Goal: Task Accomplishment & Management: Complete application form

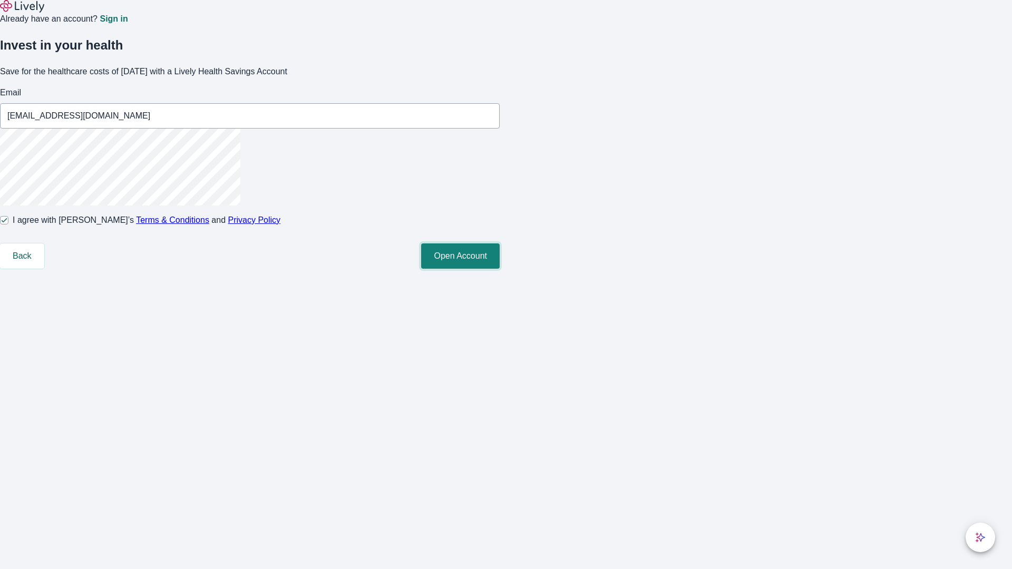
click at [500, 269] on button "Open Account" at bounding box center [460, 256] width 79 height 25
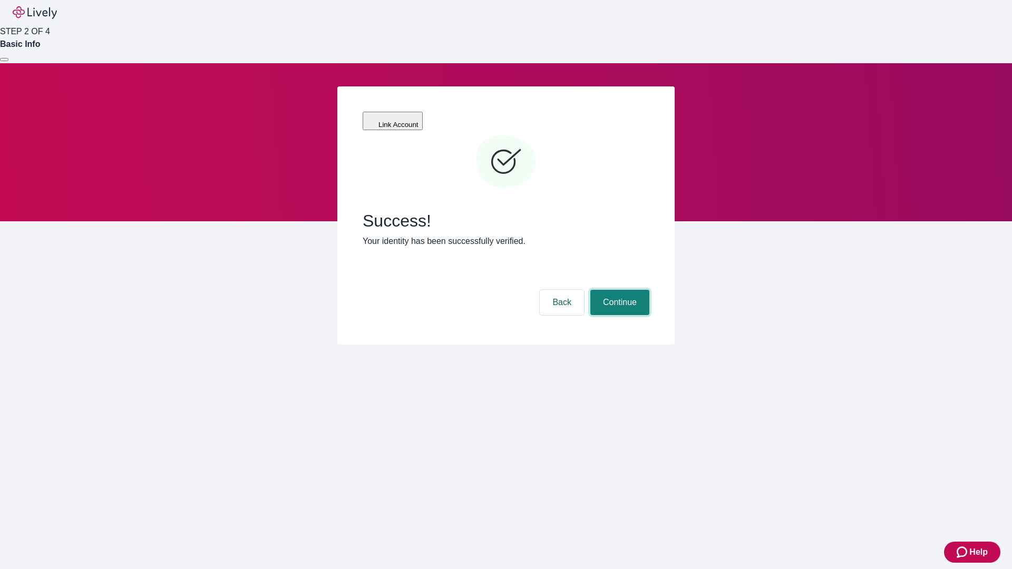
click at [618, 290] on button "Continue" at bounding box center [619, 302] width 59 height 25
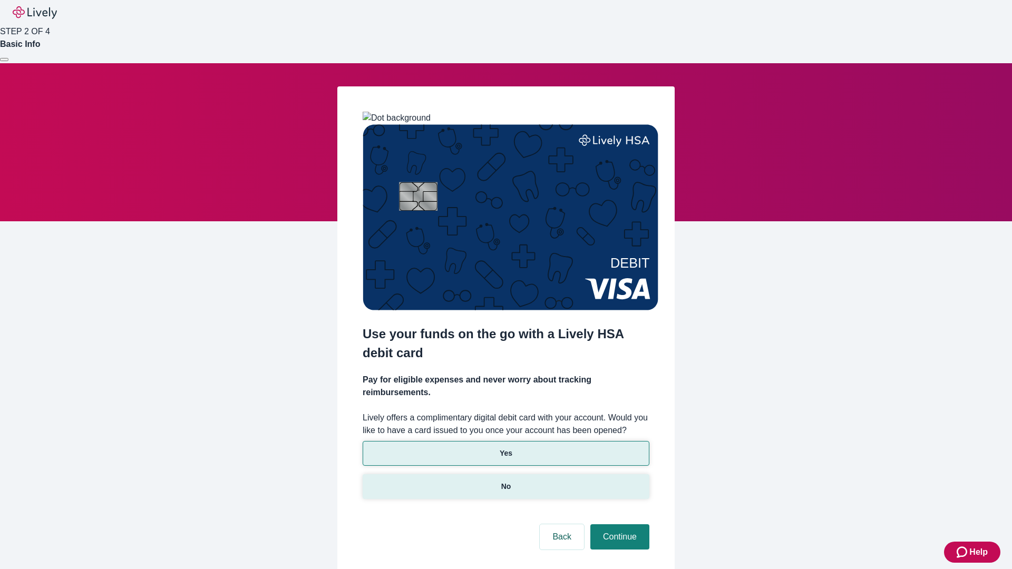
click at [506, 481] on p "No" at bounding box center [506, 486] width 10 height 11
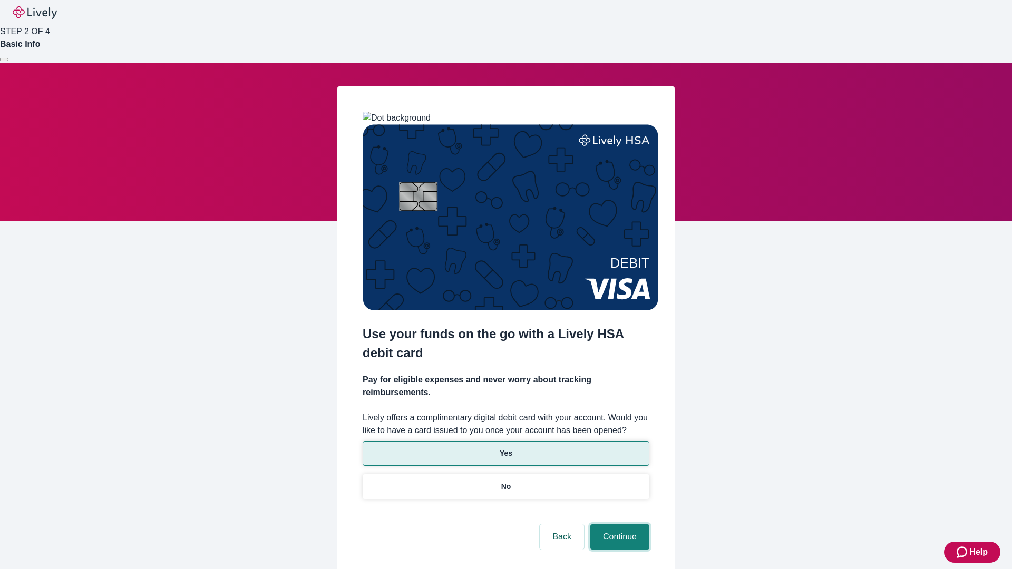
click at [618, 525] on button "Continue" at bounding box center [619, 537] width 59 height 25
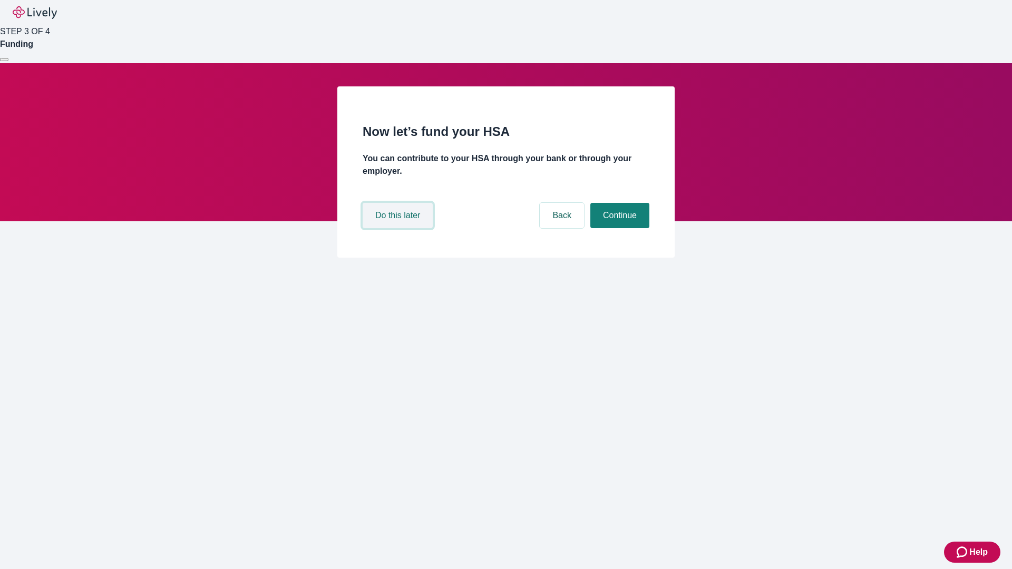
click at [399, 228] on button "Do this later" at bounding box center [398, 215] width 70 height 25
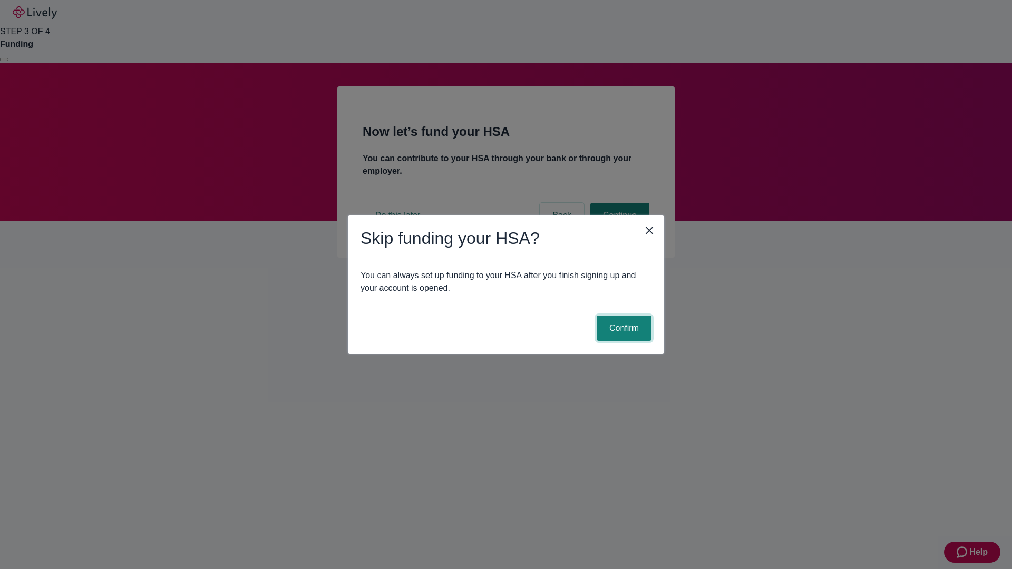
click at [623, 328] on button "Confirm" at bounding box center [624, 328] width 55 height 25
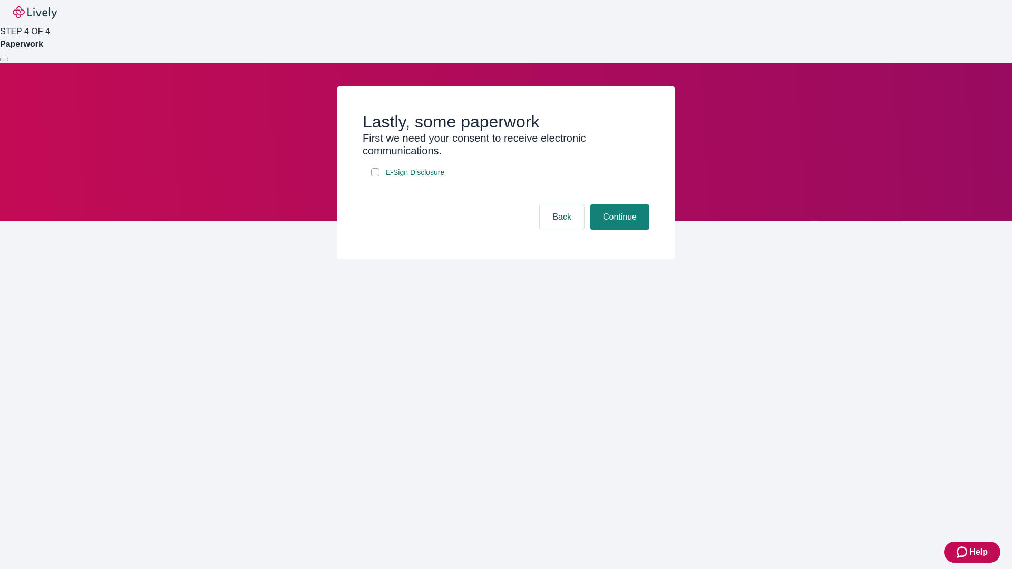
click at [375, 177] on input "E-Sign Disclosure" at bounding box center [375, 172] width 8 height 8
checkbox input "true"
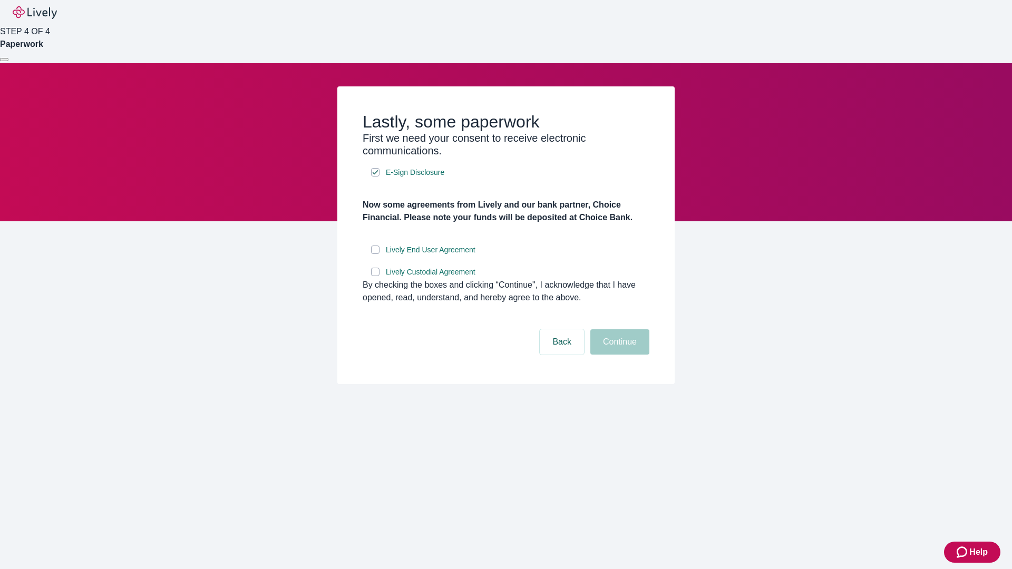
click at [375, 254] on input "Lively End User Agreement" at bounding box center [375, 250] width 8 height 8
checkbox input "true"
click at [375, 276] on input "Lively Custodial Agreement" at bounding box center [375, 272] width 8 height 8
checkbox input "true"
click at [618, 355] on button "Continue" at bounding box center [619, 342] width 59 height 25
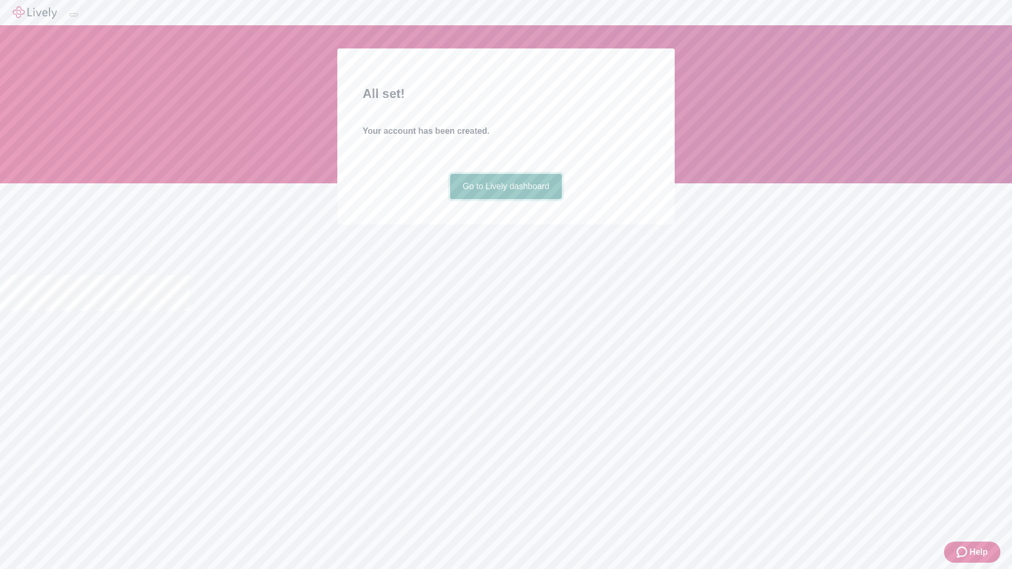
click at [506, 199] on link "Go to Lively dashboard" at bounding box center [506, 186] width 112 height 25
